Goal: Contribute content: Contribute content

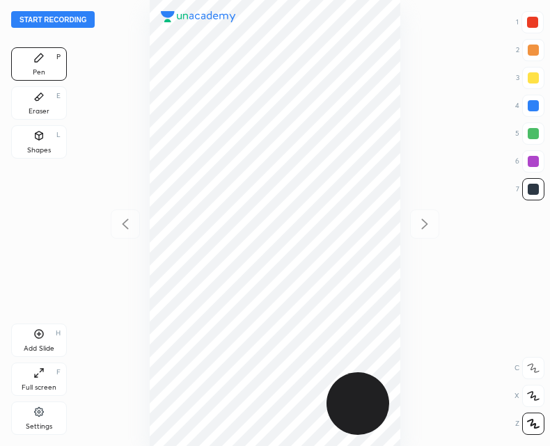
scroll to position [446, 327]
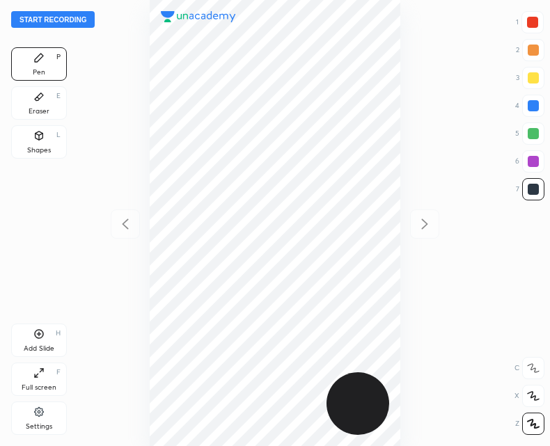
scroll to position [446, 327]
click at [56, 19] on button "Start recording" at bounding box center [53, 19] width 84 height 17
click at [37, 341] on div "Add Slide H" at bounding box center [39, 340] width 56 height 33
click at [46, 340] on div "Add Slide H" at bounding box center [39, 340] width 56 height 33
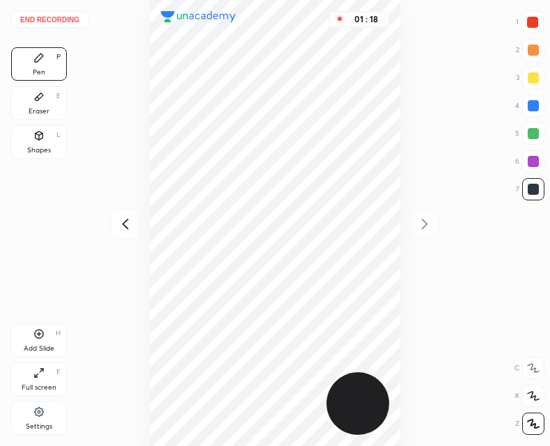
click at [121, 224] on icon at bounding box center [125, 224] width 17 height 17
click at [430, 228] on icon at bounding box center [424, 224] width 17 height 17
click at [26, 348] on div "Add Slide" at bounding box center [39, 348] width 31 height 7
click at [61, 19] on button "End recording" at bounding box center [49, 19] width 77 height 17
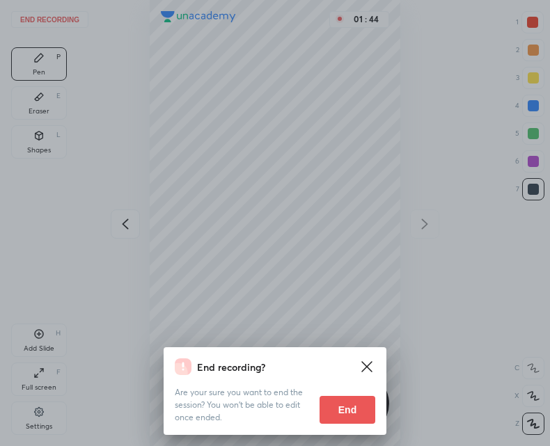
click at [327, 400] on button "End" at bounding box center [348, 410] width 56 height 28
